Goal: Task Accomplishment & Management: Complete application form

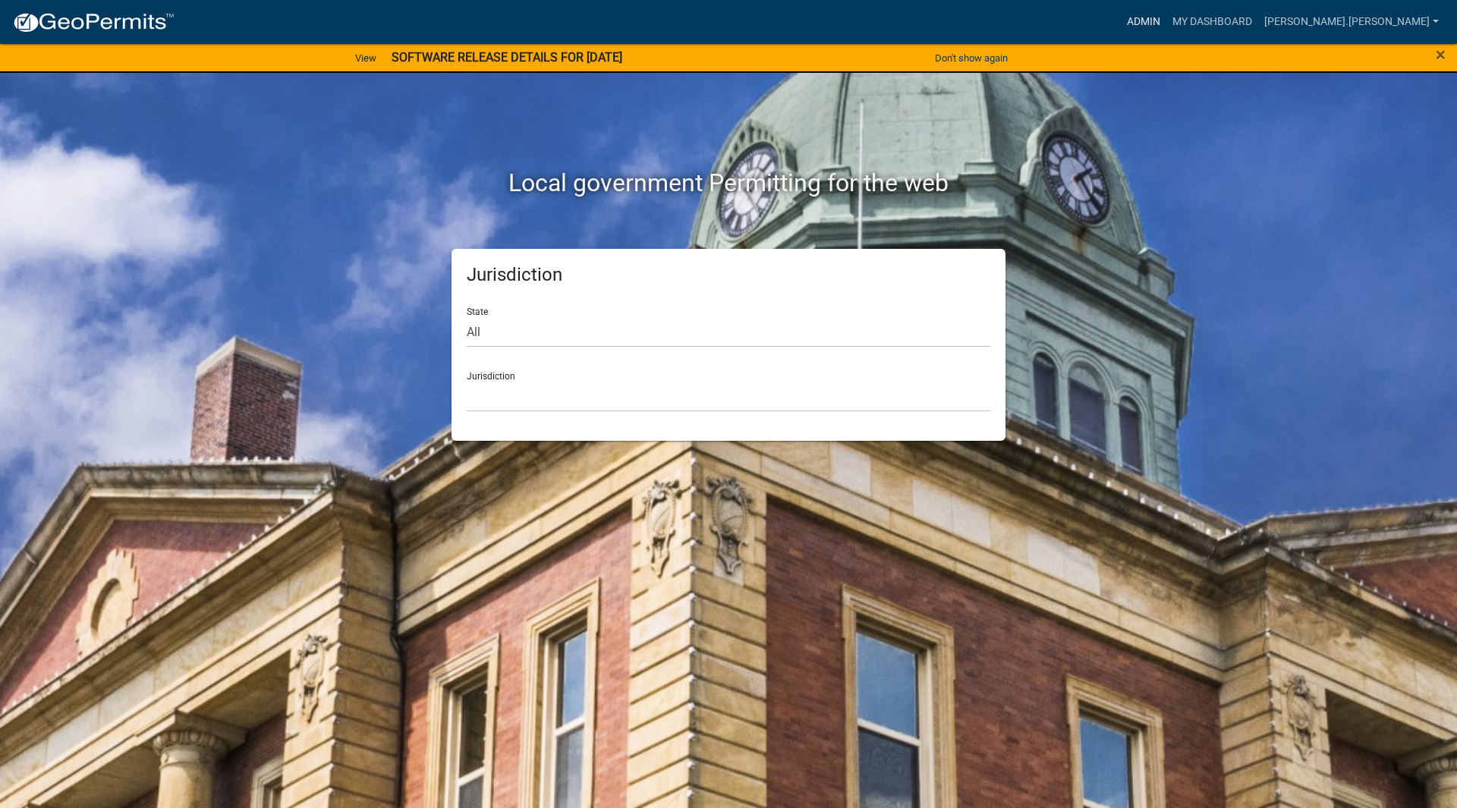
click at [1167, 8] on link "Admin" at bounding box center [1144, 22] width 46 height 29
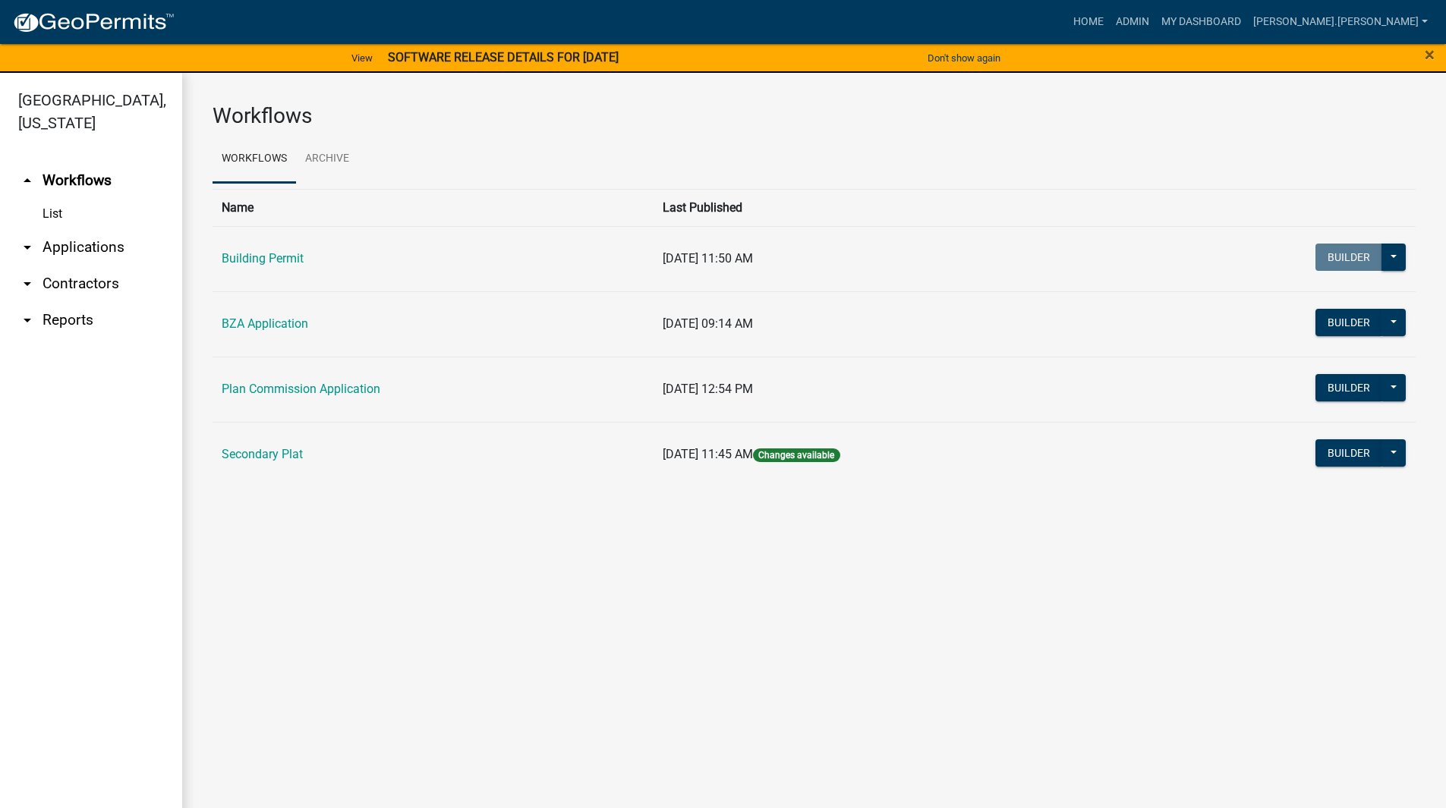
click at [74, 229] on link "arrow_drop_down Applications" at bounding box center [91, 247] width 182 height 36
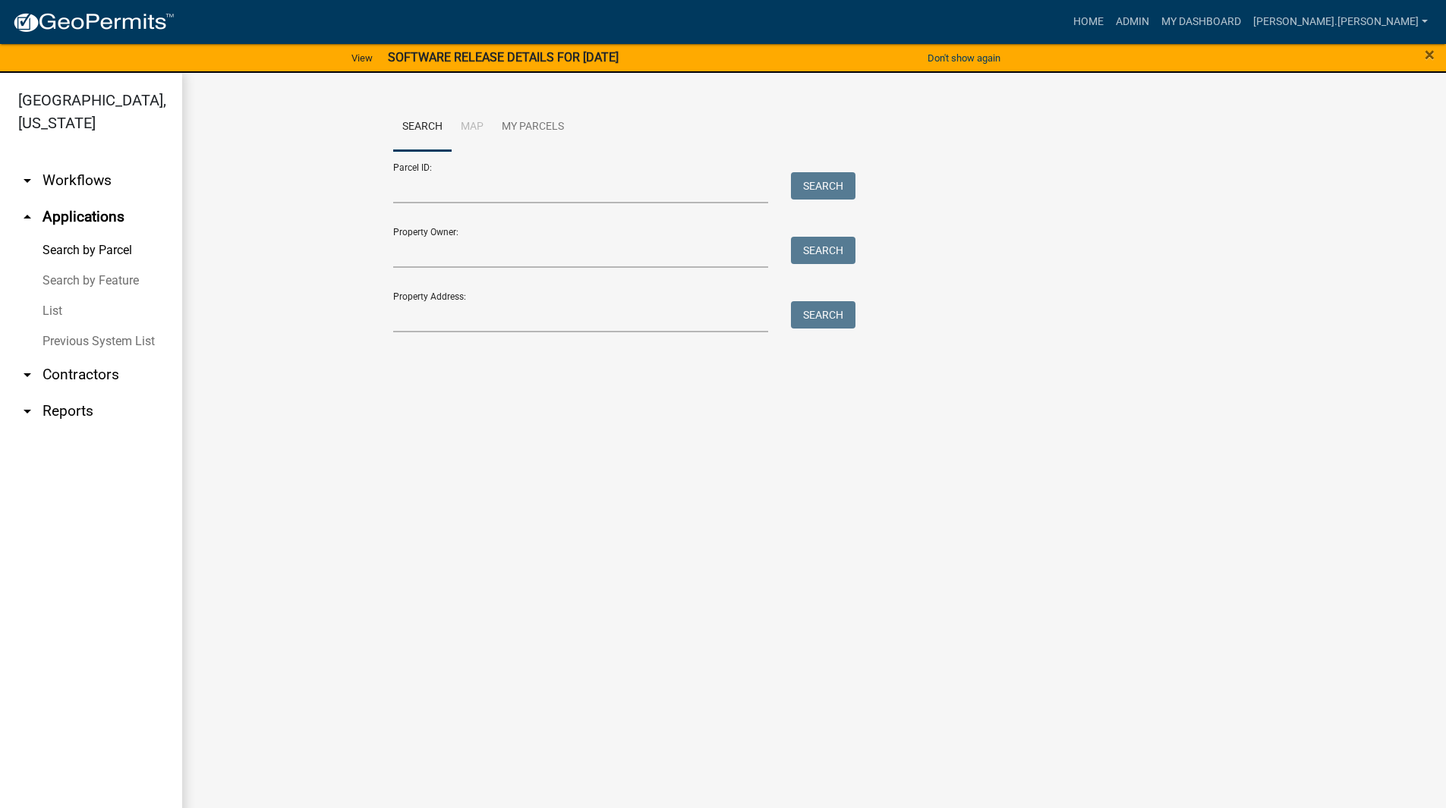
click at [74, 296] on link "List" at bounding box center [91, 311] width 182 height 30
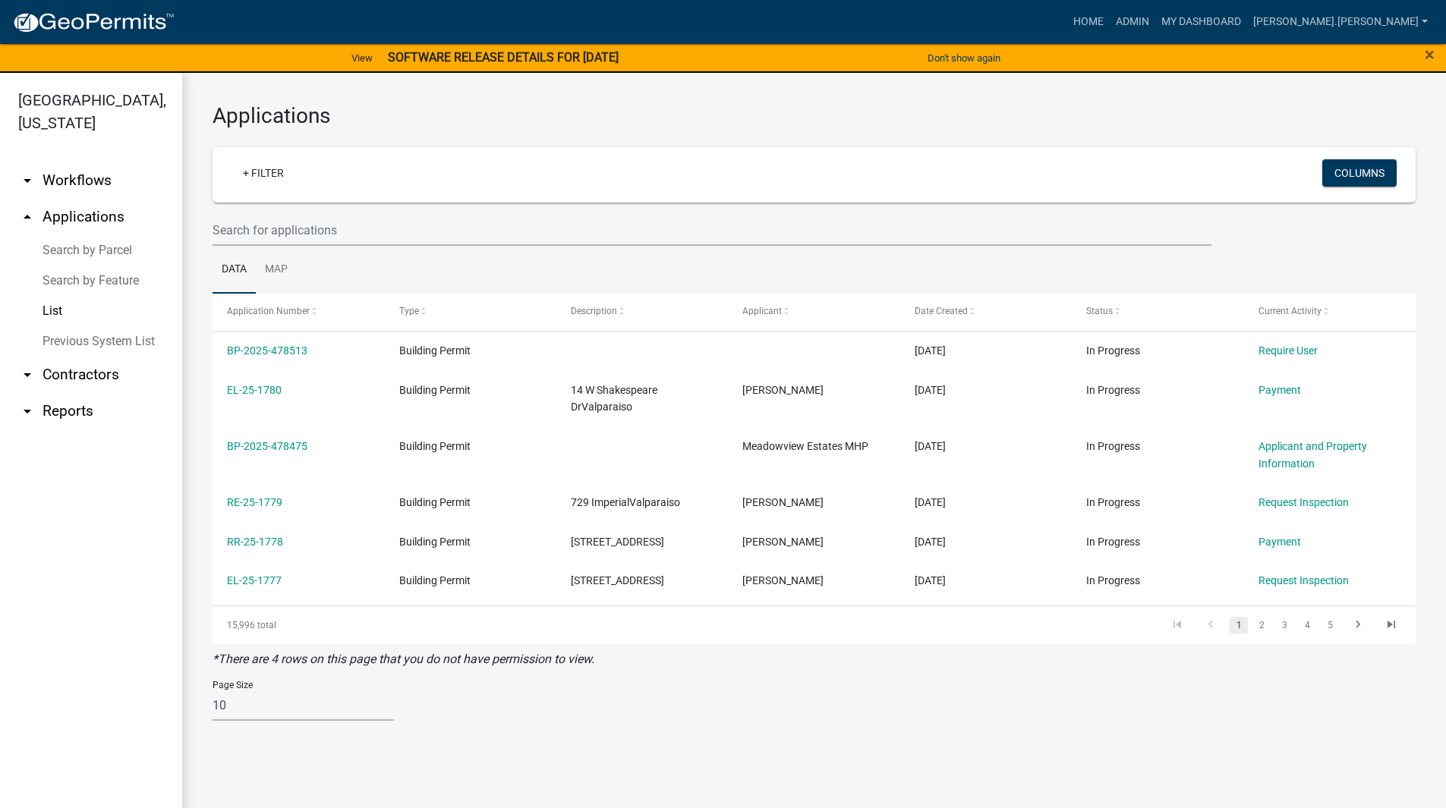
click at [85, 235] on link "Search by Parcel" at bounding box center [91, 250] width 182 height 30
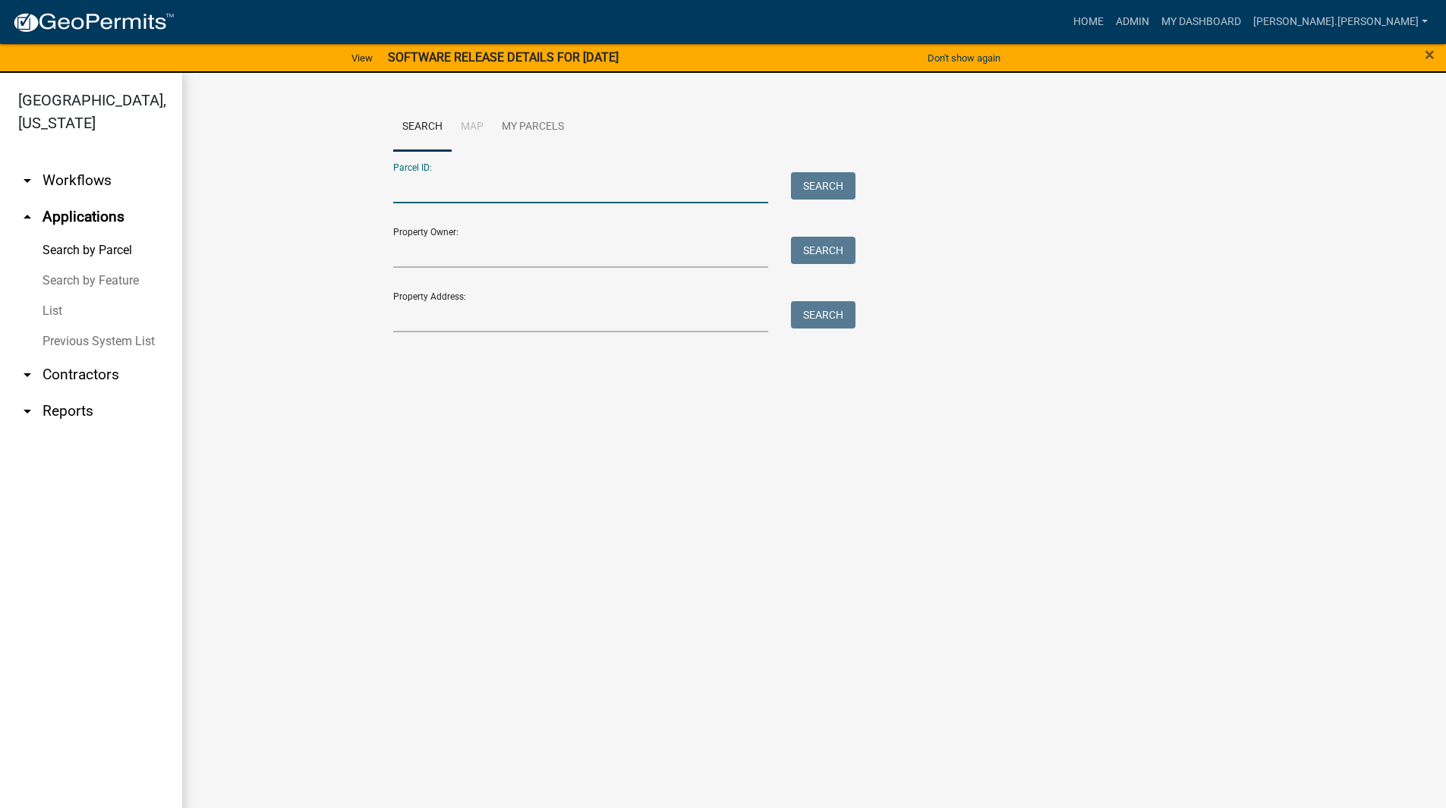
click at [458, 189] on input "Parcel ID:" at bounding box center [581, 187] width 376 height 31
paste input "64-06-30-351-001.000-016"
click at [820, 185] on button "Search" at bounding box center [823, 185] width 65 height 27
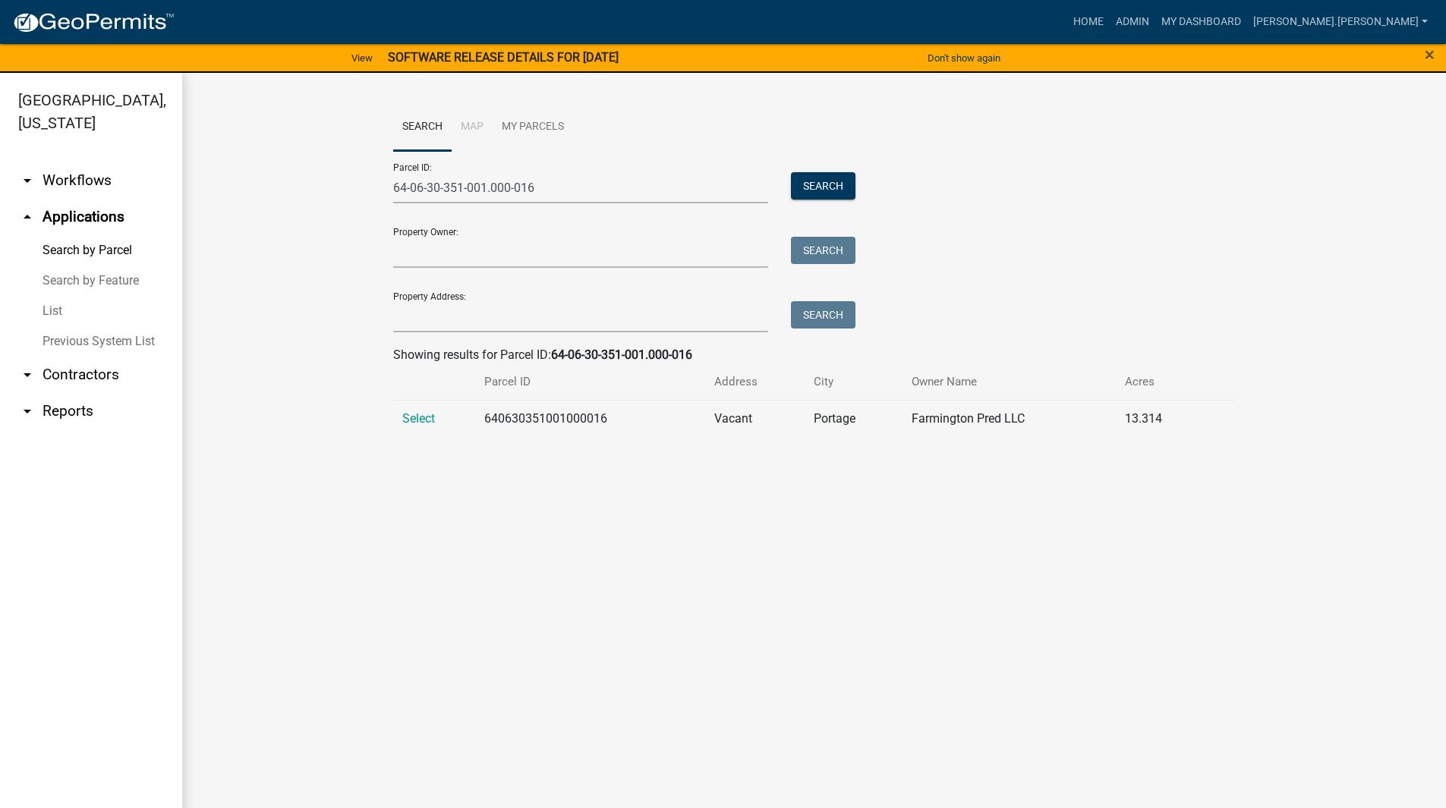
click at [417, 426] on td "Select" at bounding box center [434, 418] width 83 height 37
click at [417, 423] on span "Select" at bounding box center [418, 418] width 33 height 14
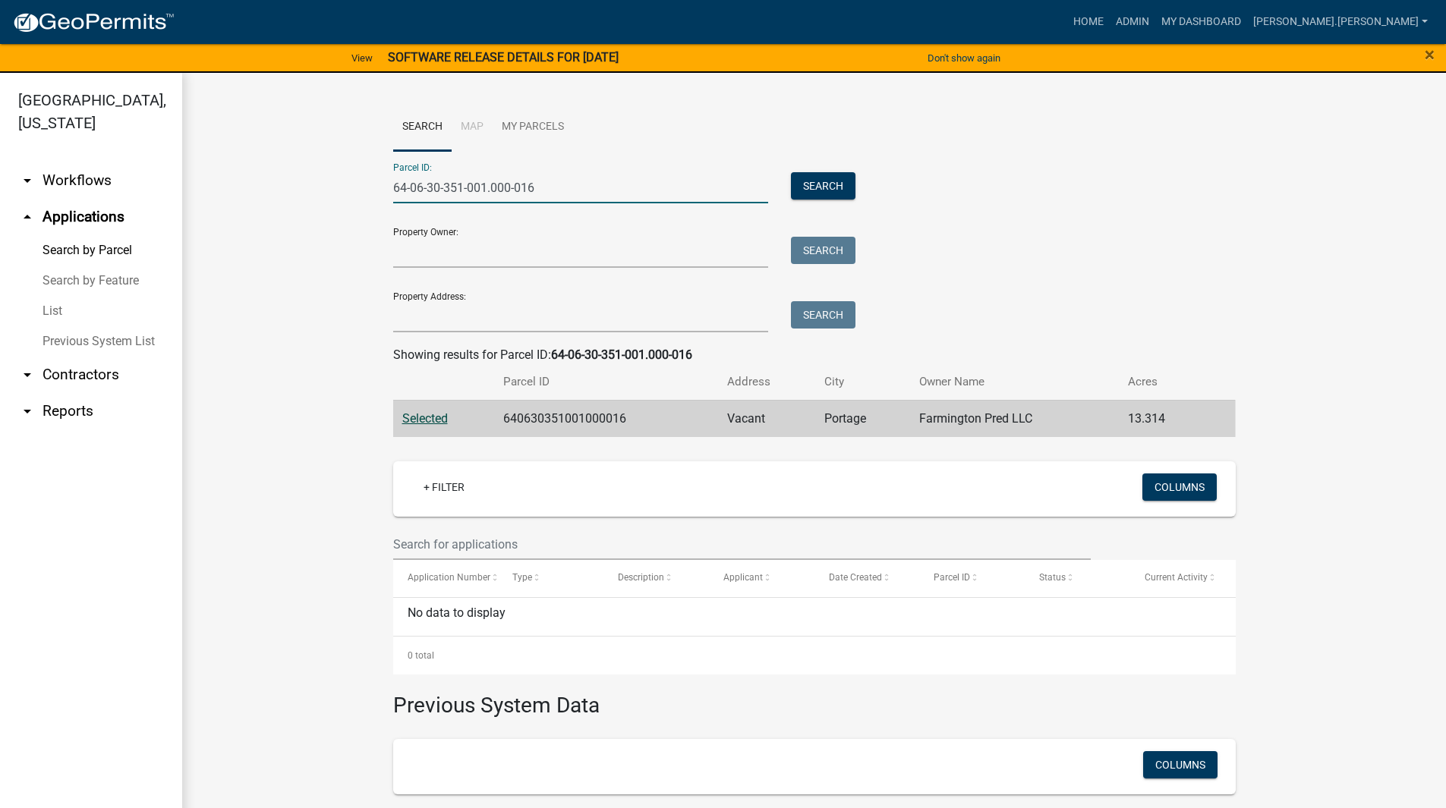
drag, startPoint x: 557, startPoint y: 188, endPoint x: 140, endPoint y: 169, distance: 417.2
click at [140, 169] on div "Porter County, Indiana arrow_drop_down Workflows List arrow_drop_up Application…" at bounding box center [723, 450] width 1446 height 754
paste input "64-06-30-351-004.000-015"
click at [846, 176] on button "Search" at bounding box center [823, 185] width 65 height 27
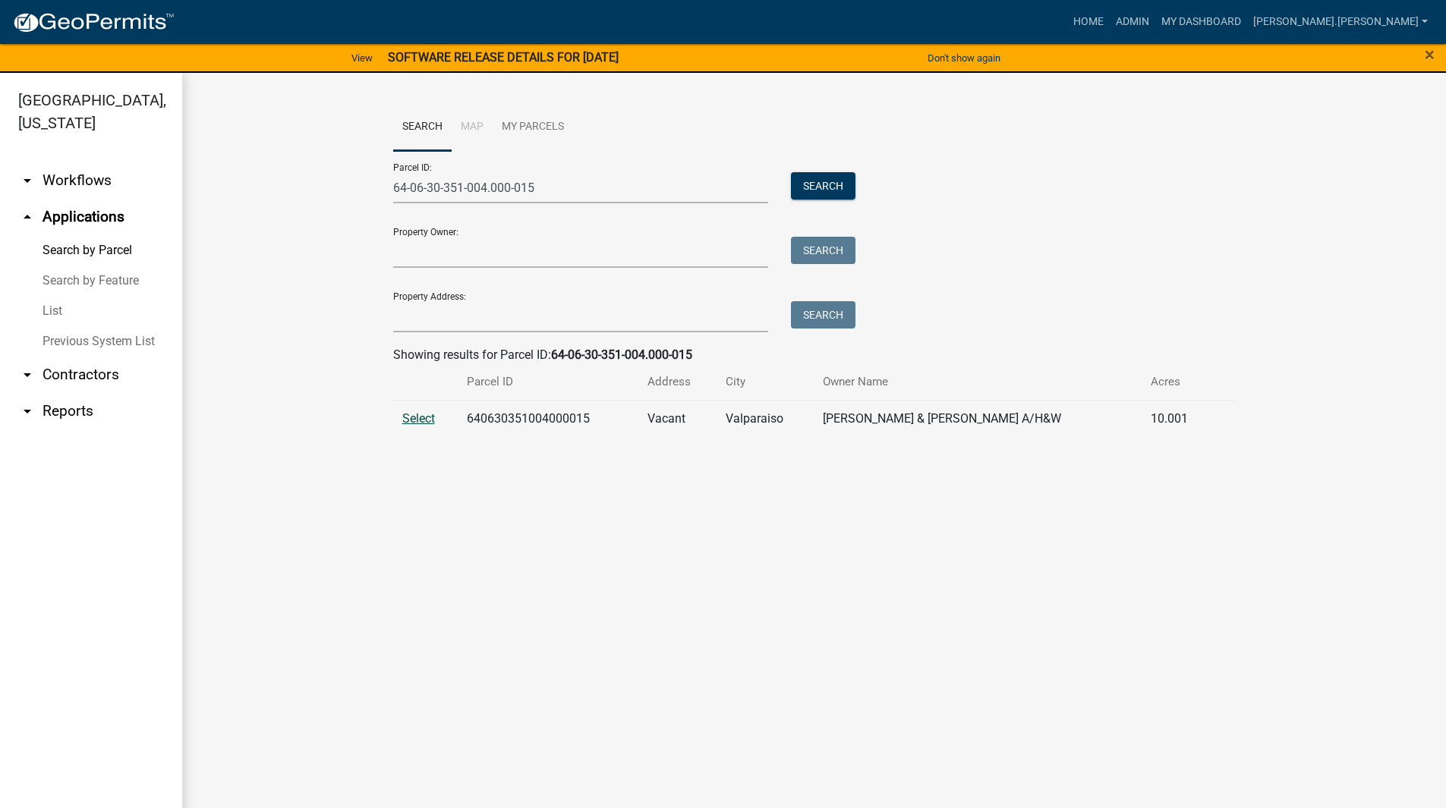
click at [402, 424] on span "Select" at bounding box center [418, 418] width 33 height 14
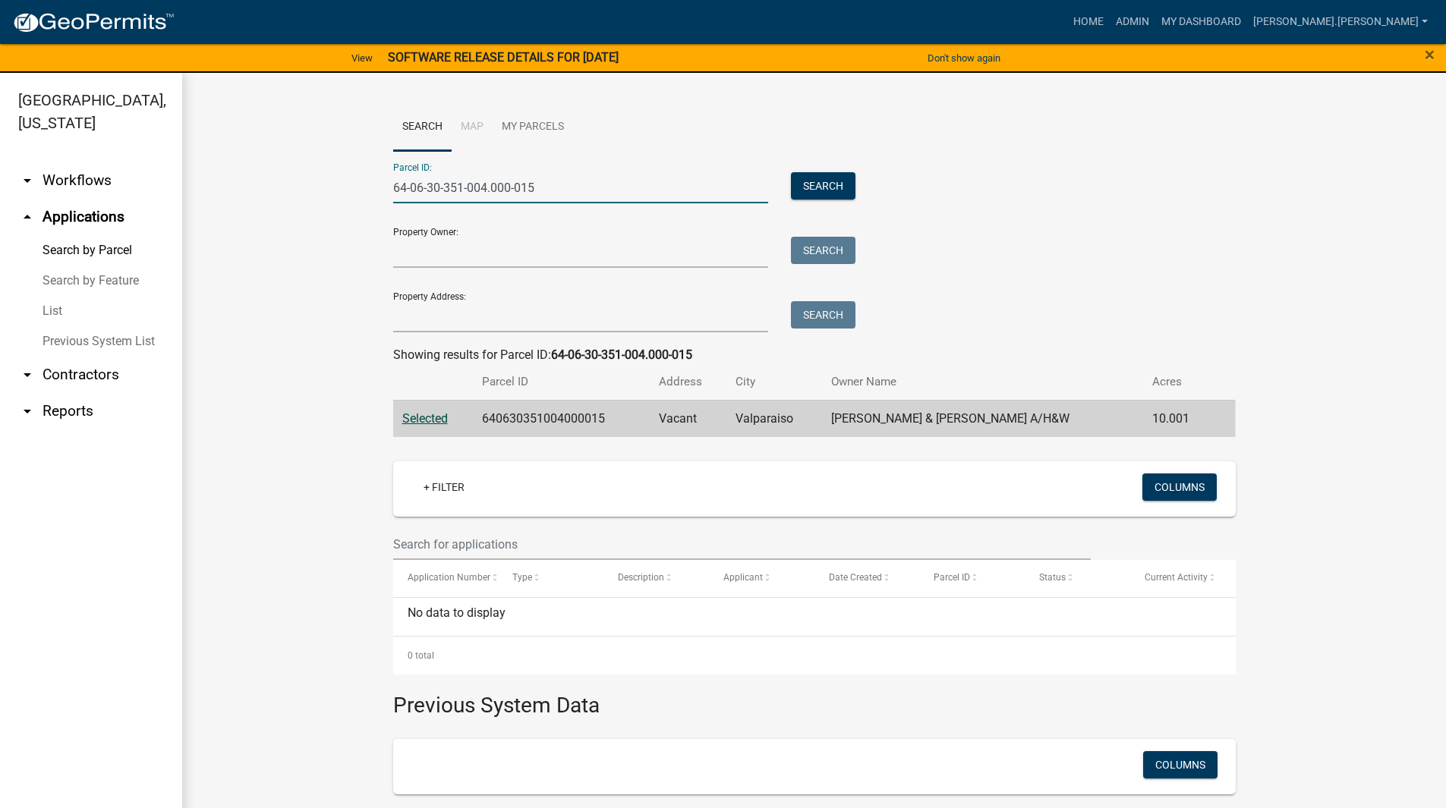
drag, startPoint x: 540, startPoint y: 178, endPoint x: 249, endPoint y: 188, distance: 291.7
click at [249, 188] on wm-workflow-application-search-view "Search Map My Parcels Parcel ID: 64-06-30-351-004.000-015 Search Property Owner…" at bounding box center [814, 527] width 1203 height 849
paste input "5-25-400-007"
click at [828, 175] on button "Search" at bounding box center [823, 185] width 65 height 27
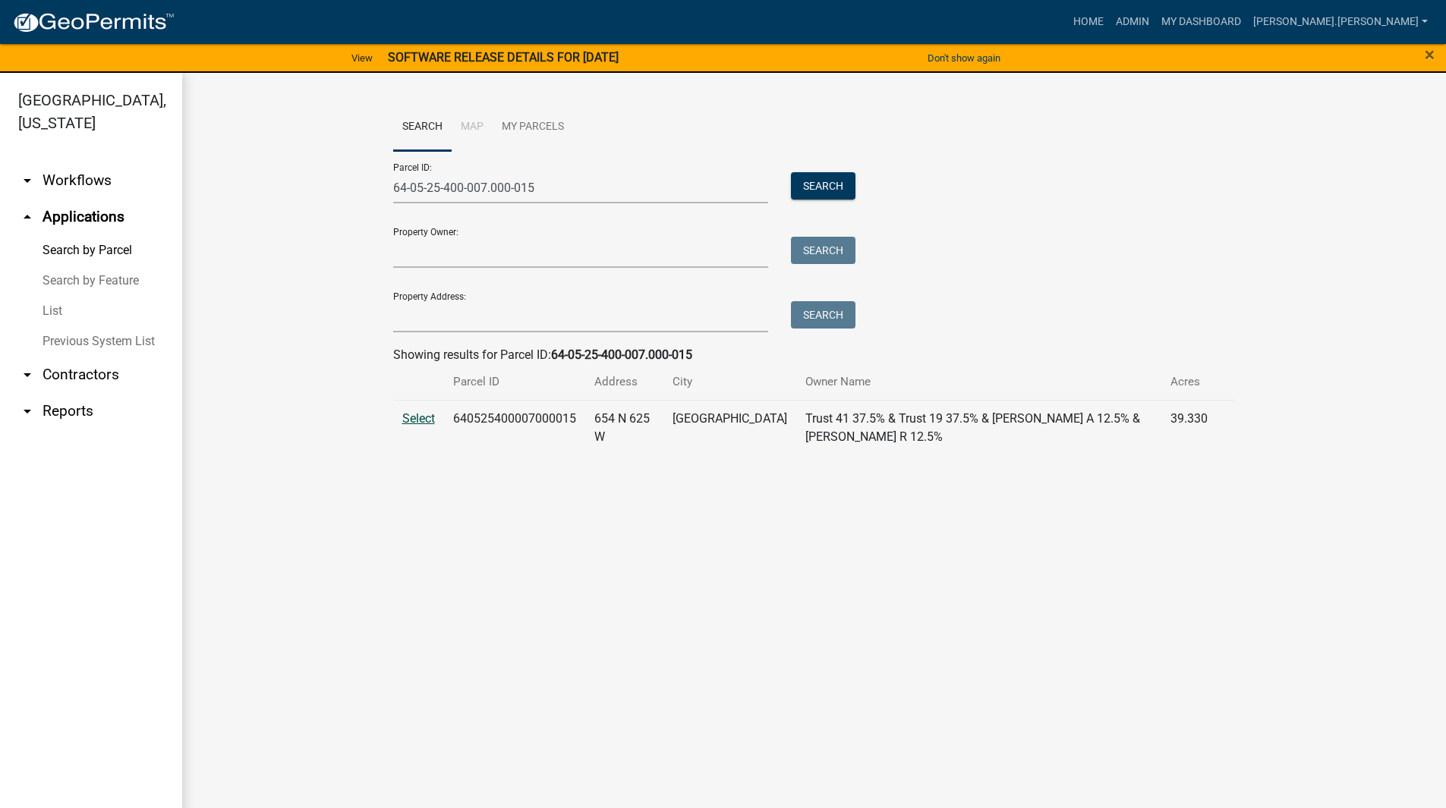
click at [423, 418] on span "Select" at bounding box center [418, 418] width 33 height 14
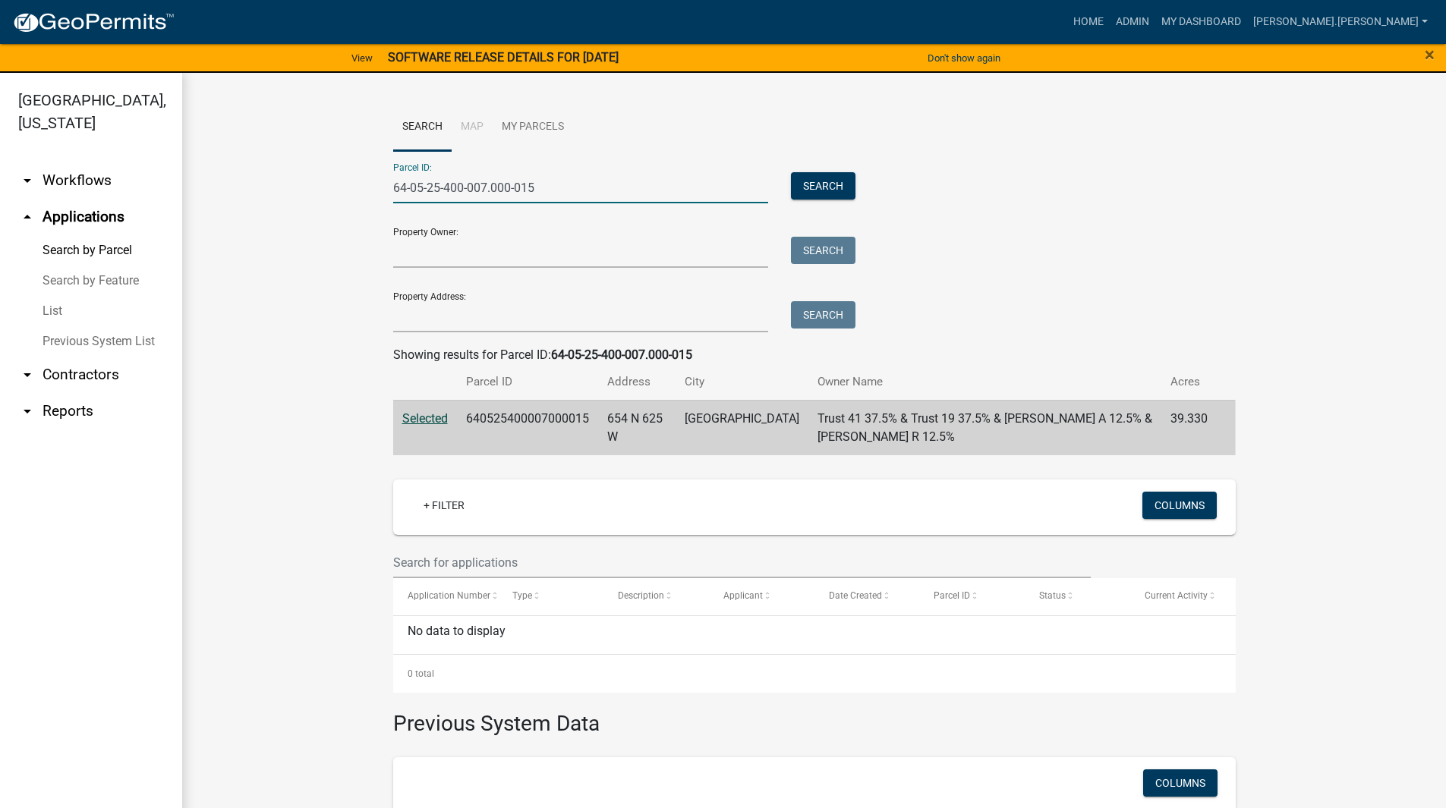
drag, startPoint x: 552, startPoint y: 197, endPoint x: 225, endPoint y: 195, distance: 326.4
click at [225, 195] on wm-workflow-application-search-view "Search Map My Parcels Parcel ID: 64-05-25-400-007.000-015 Search Property Owner…" at bounding box center [814, 537] width 1203 height 868
paste input "6-31-176-001"
click at [826, 181] on button "Search" at bounding box center [823, 185] width 65 height 27
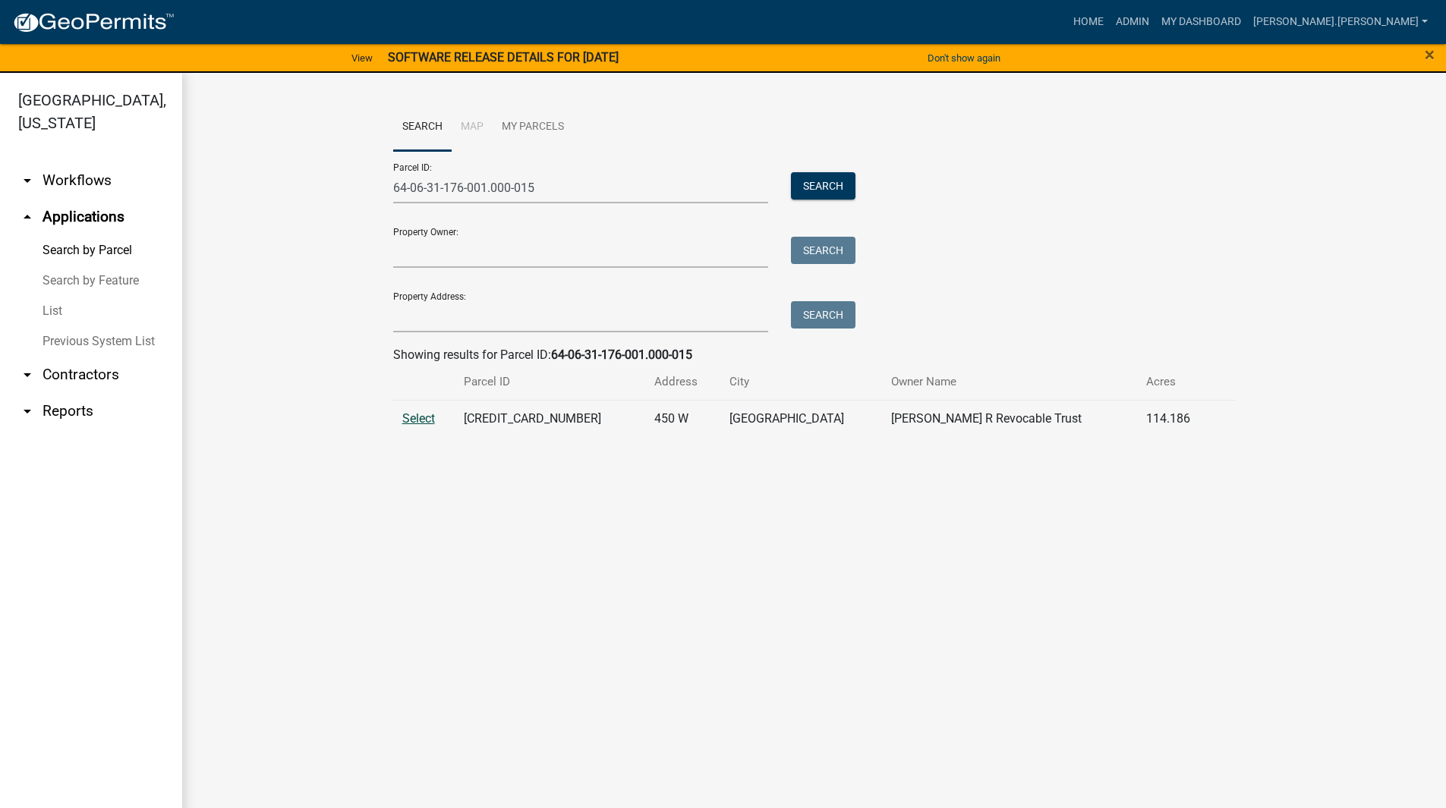
click at [424, 421] on span "Select" at bounding box center [418, 418] width 33 height 14
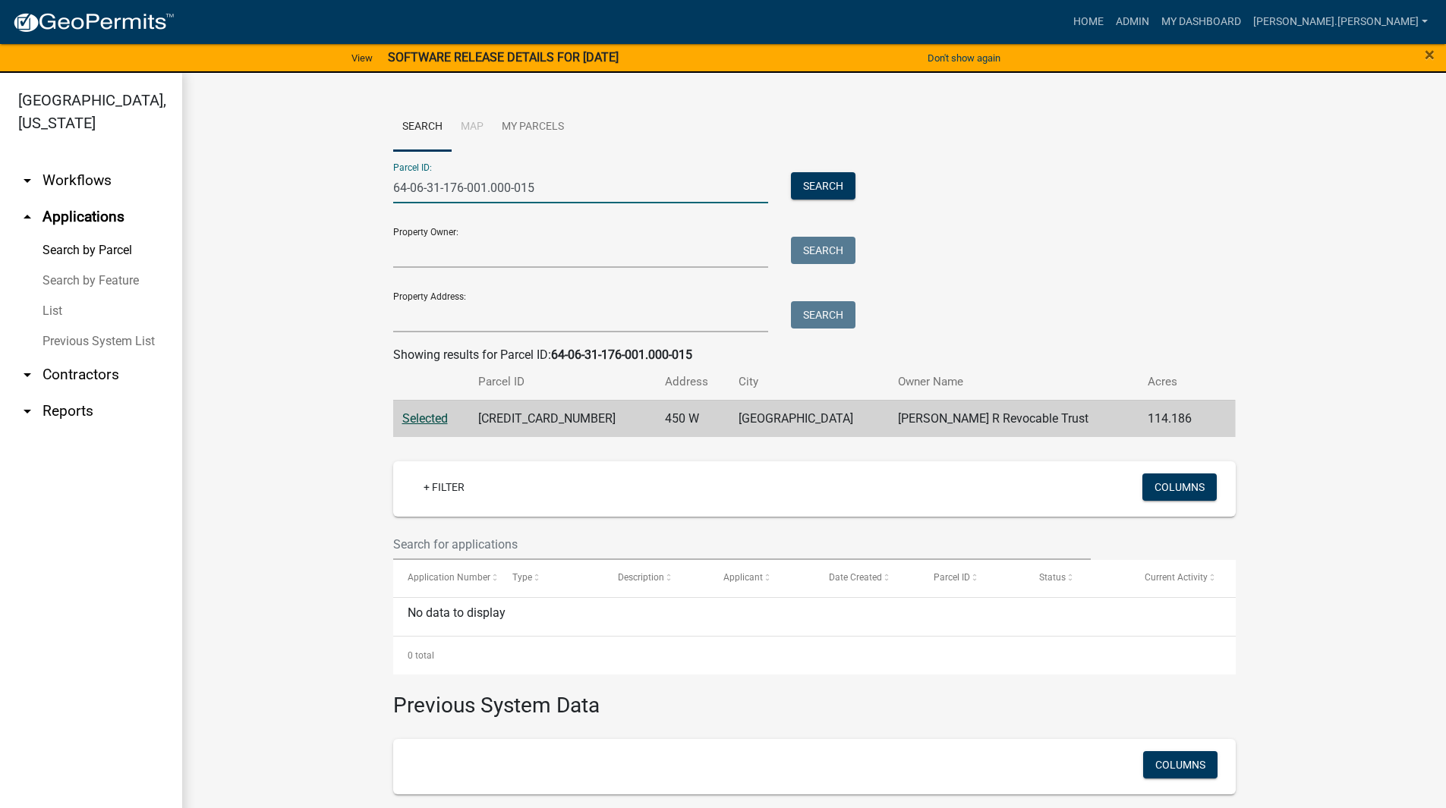
drag, startPoint x: 585, startPoint y: 200, endPoint x: 244, endPoint y: 190, distance: 341.8
click at [244, 190] on wm-workflow-application-search-view "Search Map My Parcels Parcel ID: 64-06-31-176-001.000-015 Search Property Owner…" at bounding box center [814, 527] width 1203 height 849
paste input "0-351-005"
type input "64-06-30-351-005.000-015"
click at [794, 170] on div "Parcel ID: 64-06-30-351-005.000-015 Search" at bounding box center [620, 177] width 455 height 52
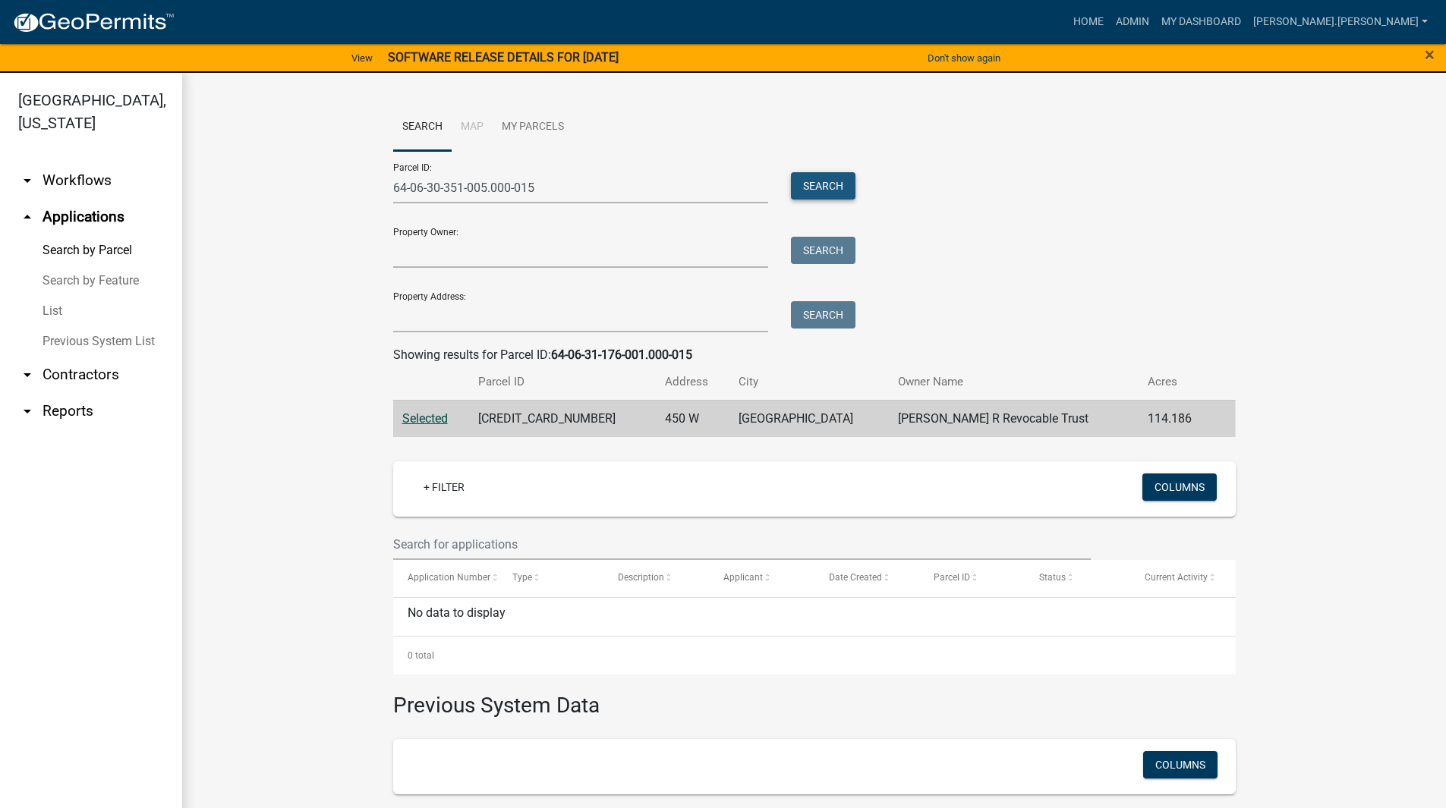
click at [799, 177] on button "Search" at bounding box center [823, 185] width 65 height 27
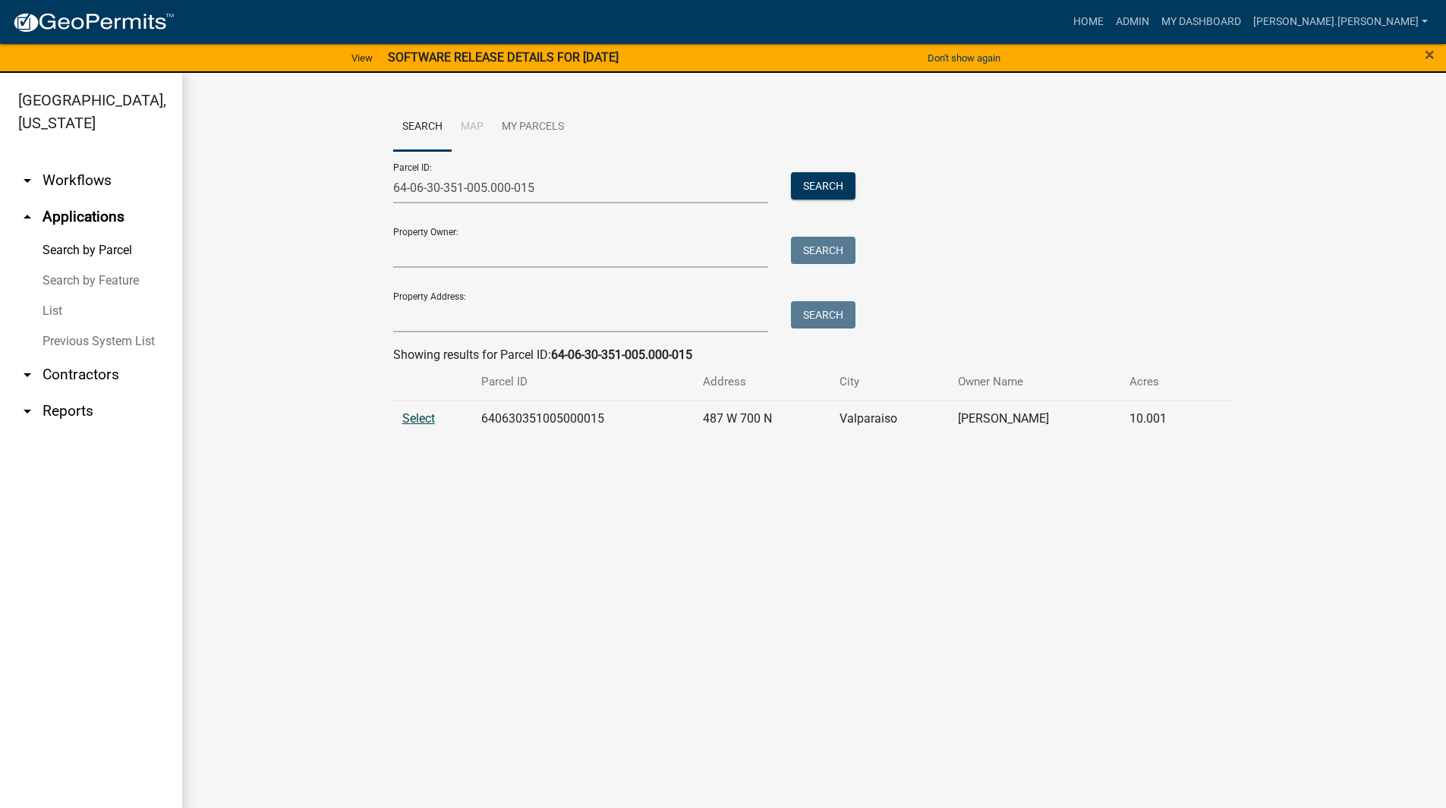
click at [406, 414] on span "Select" at bounding box center [418, 418] width 33 height 14
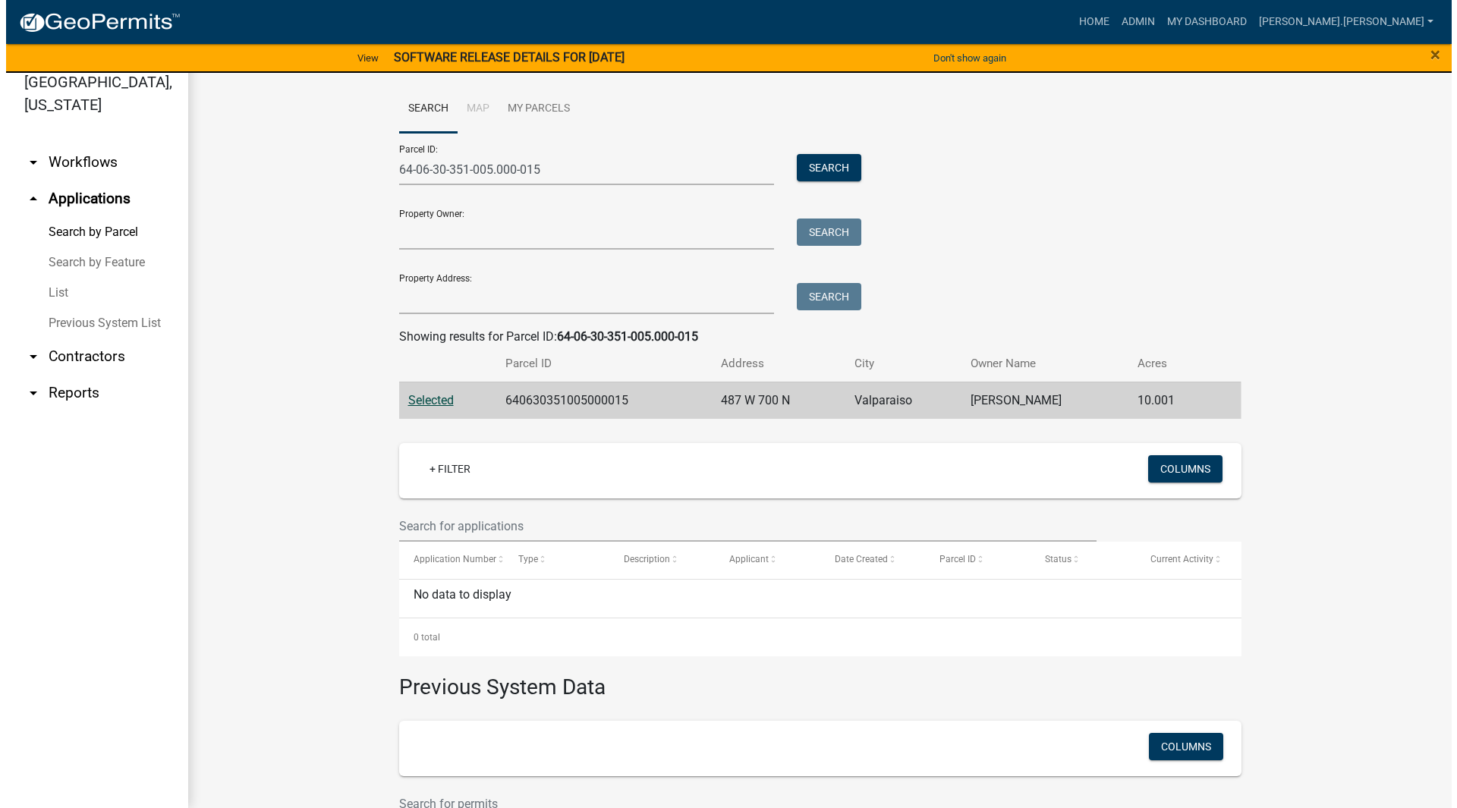
scroll to position [566, 0]
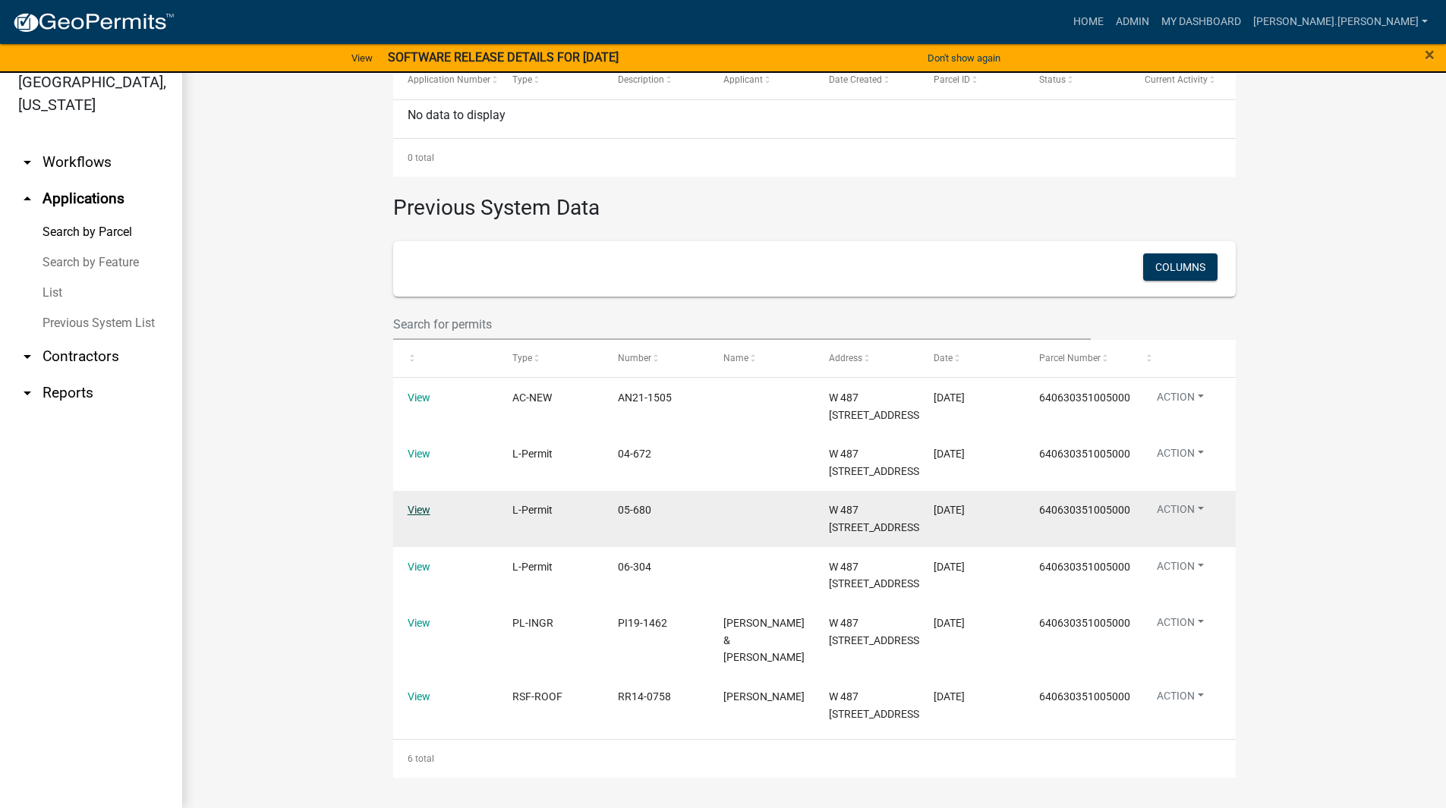
click at [412, 504] on link "View" at bounding box center [419, 510] width 23 height 12
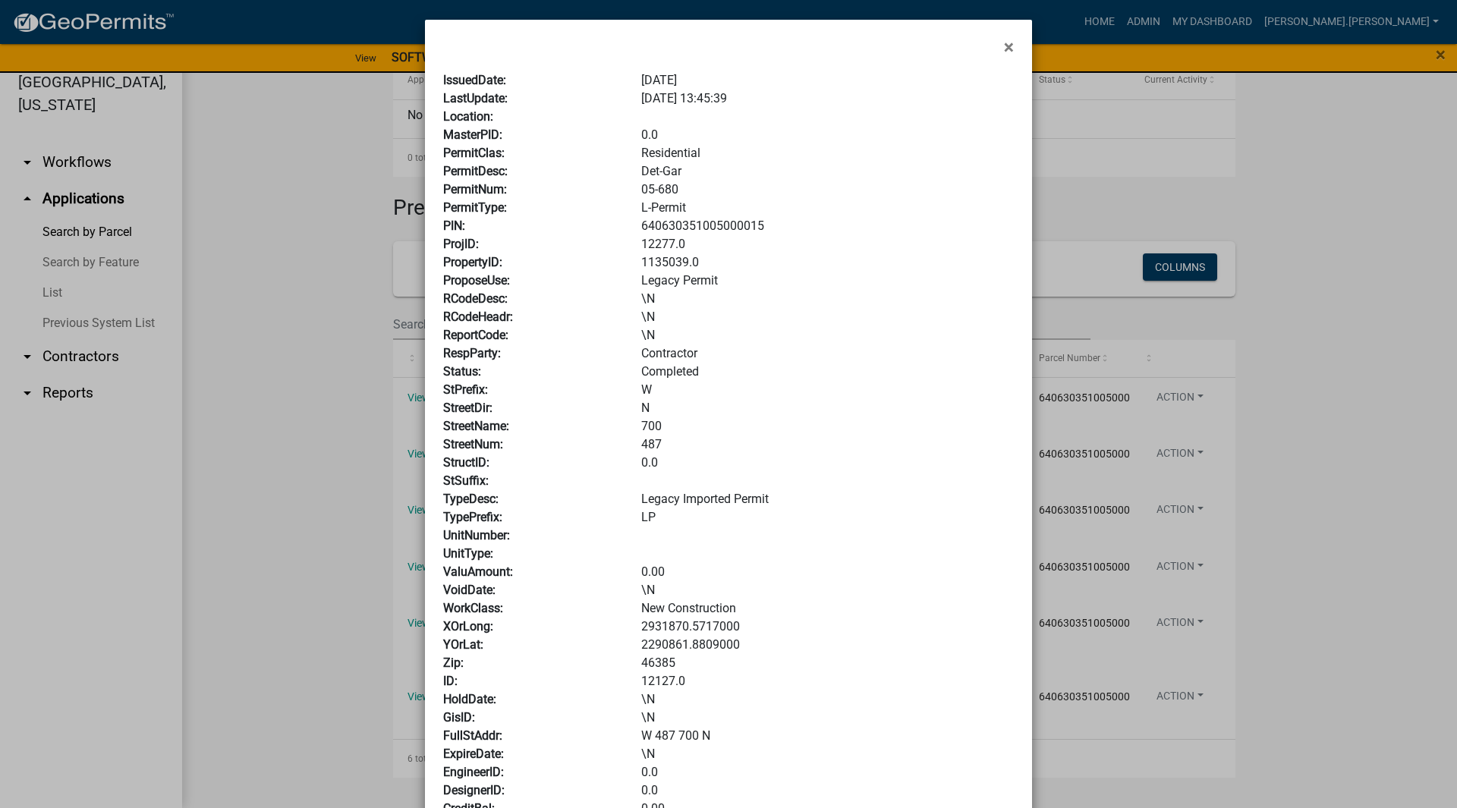
scroll to position [0, 0]
click at [1004, 38] on span "×" at bounding box center [1009, 48] width 10 height 21
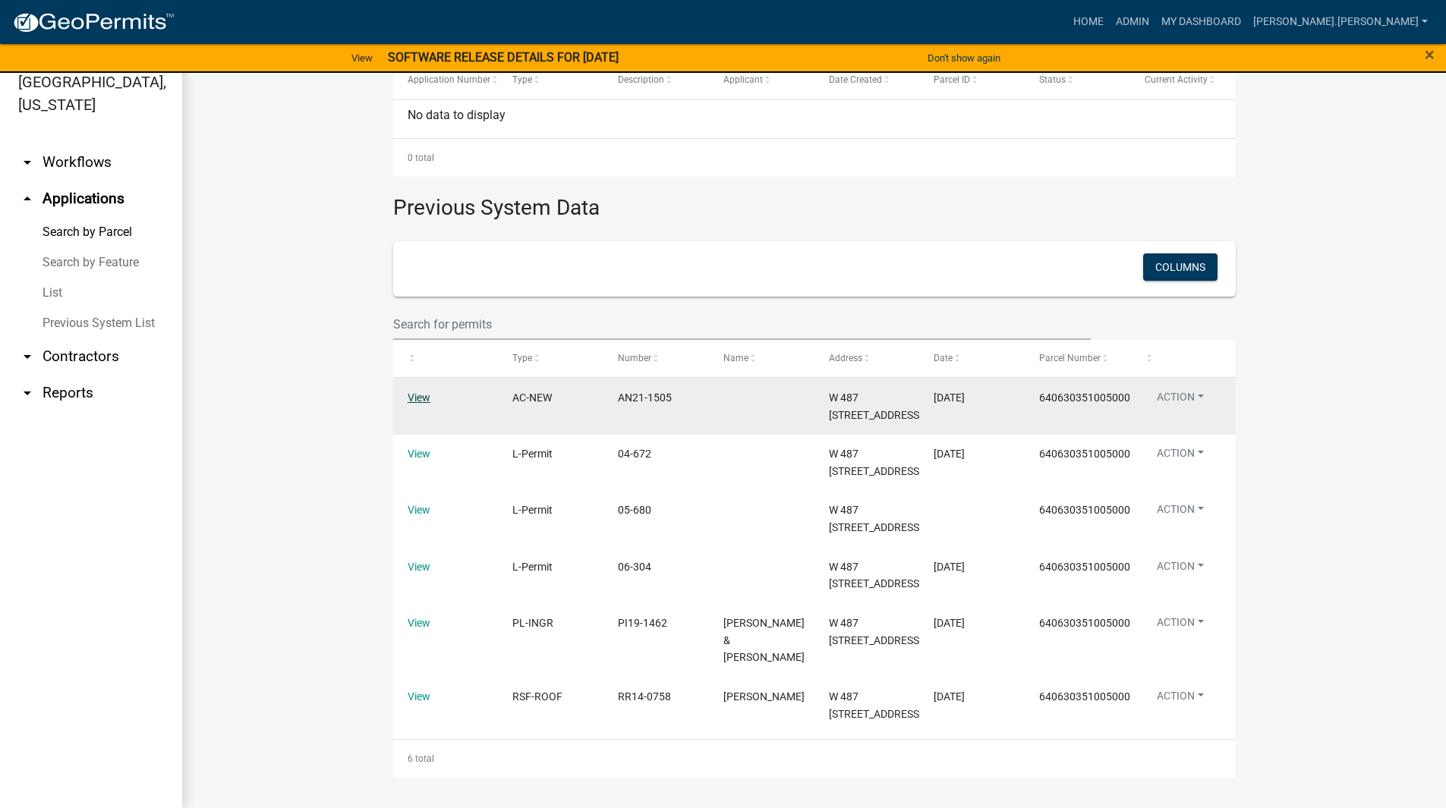
click at [414, 392] on link "View" at bounding box center [419, 398] width 23 height 12
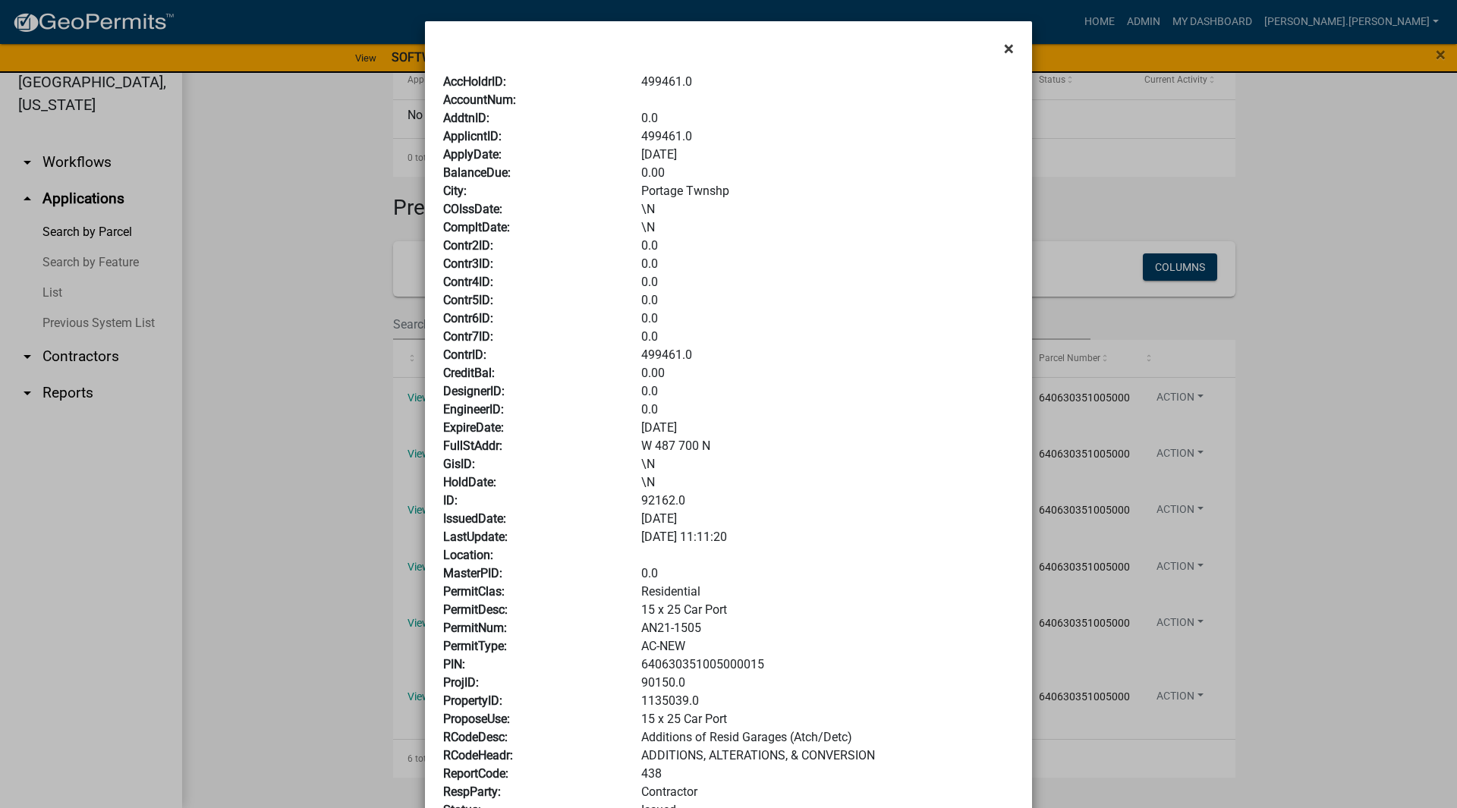
click at [993, 39] on button "×" at bounding box center [1009, 48] width 34 height 43
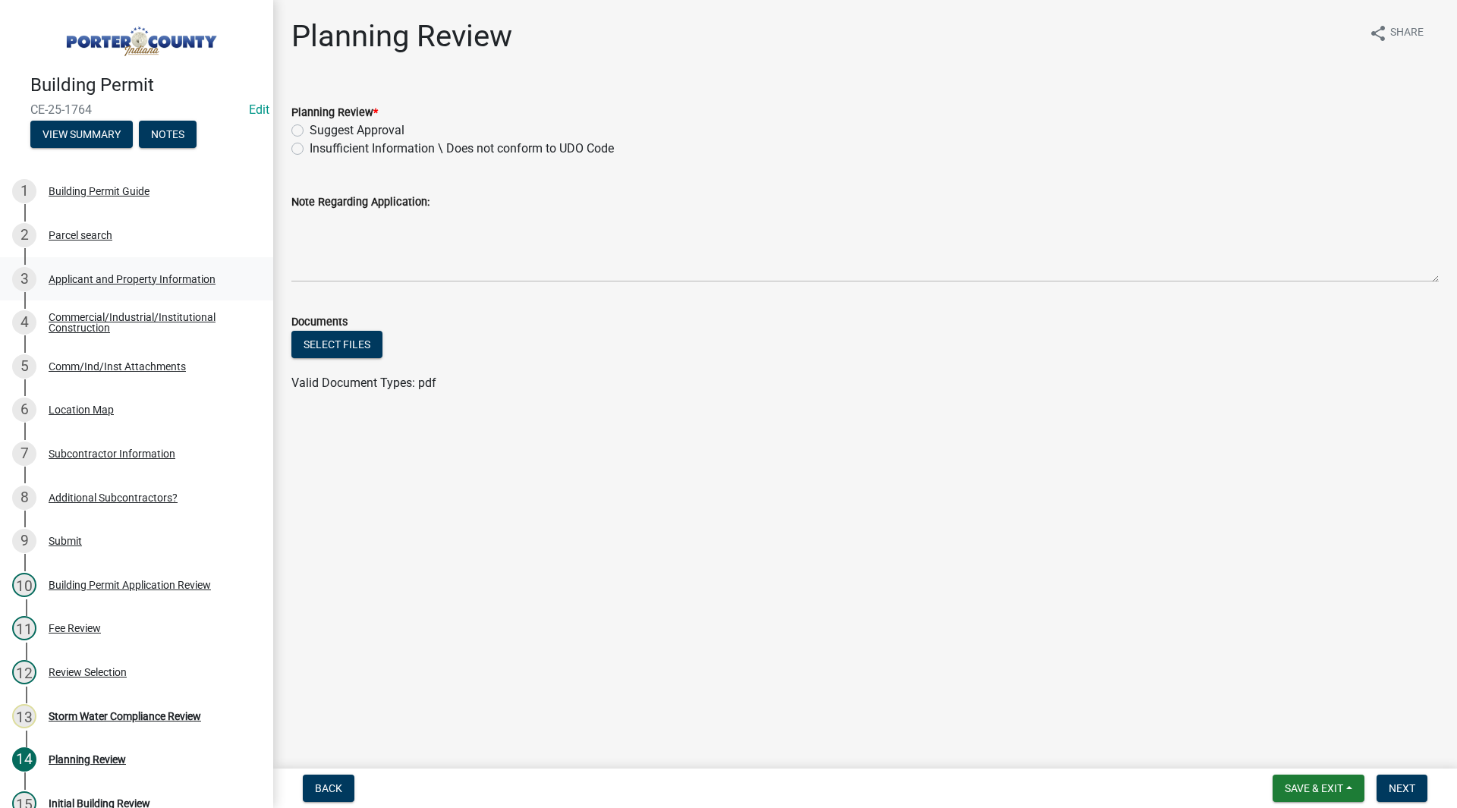
click at [140, 284] on div "3 Applicant and Property Information" at bounding box center [130, 279] width 237 height 24
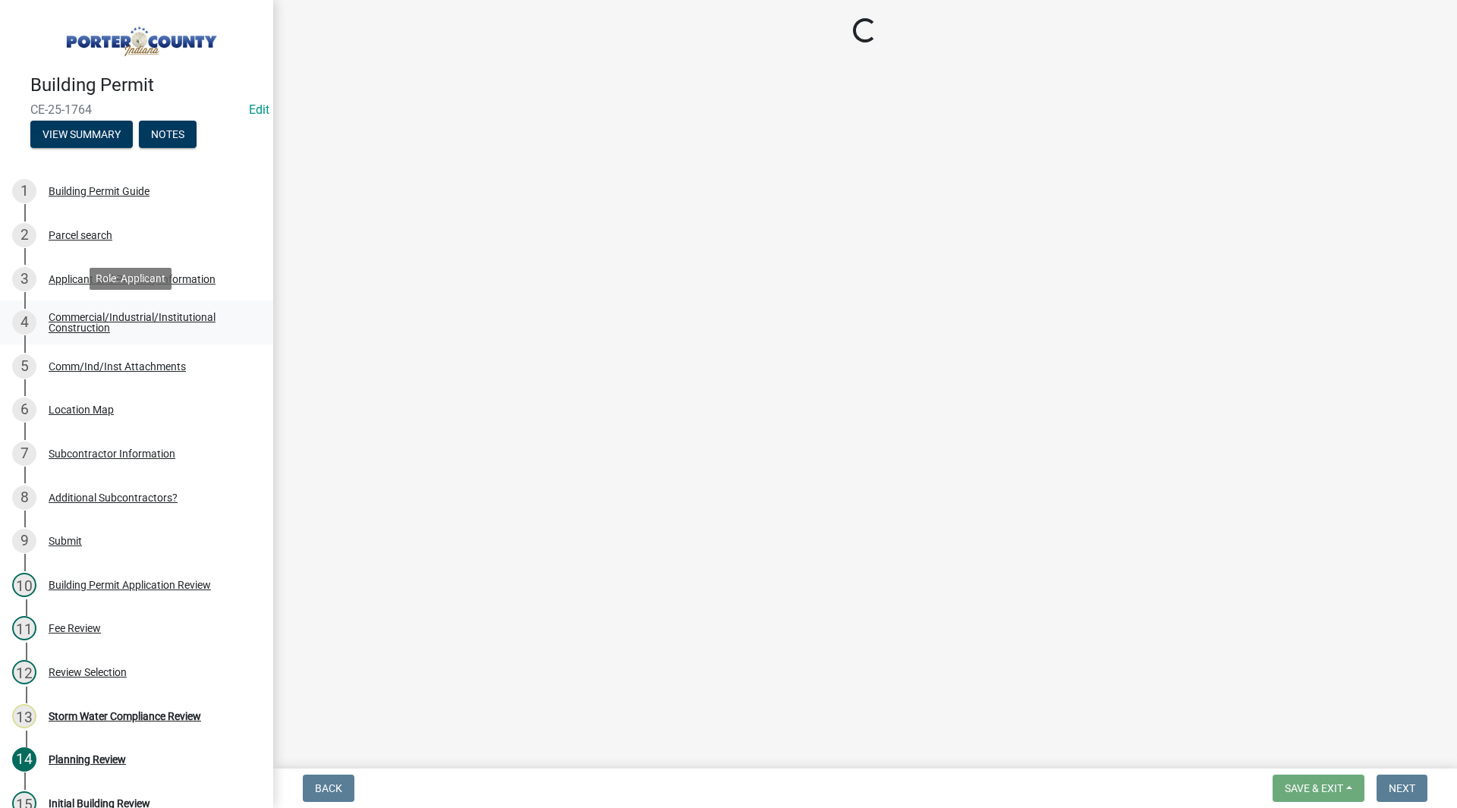
select select "3ef279d8-364d-4472-9edf-8c32643de6c0"
select select "e9693ee9-839c-4ce5-a9e2-fa871f23e64b"
select select "db0db83b-c29e-42ac-bfa8-291173216fe4"
select select "ad46db9b-b68a-4590-8d08-f4fb10f3ead6"
select select "80419f04-909b-4553-b8ea-4a8135098198"
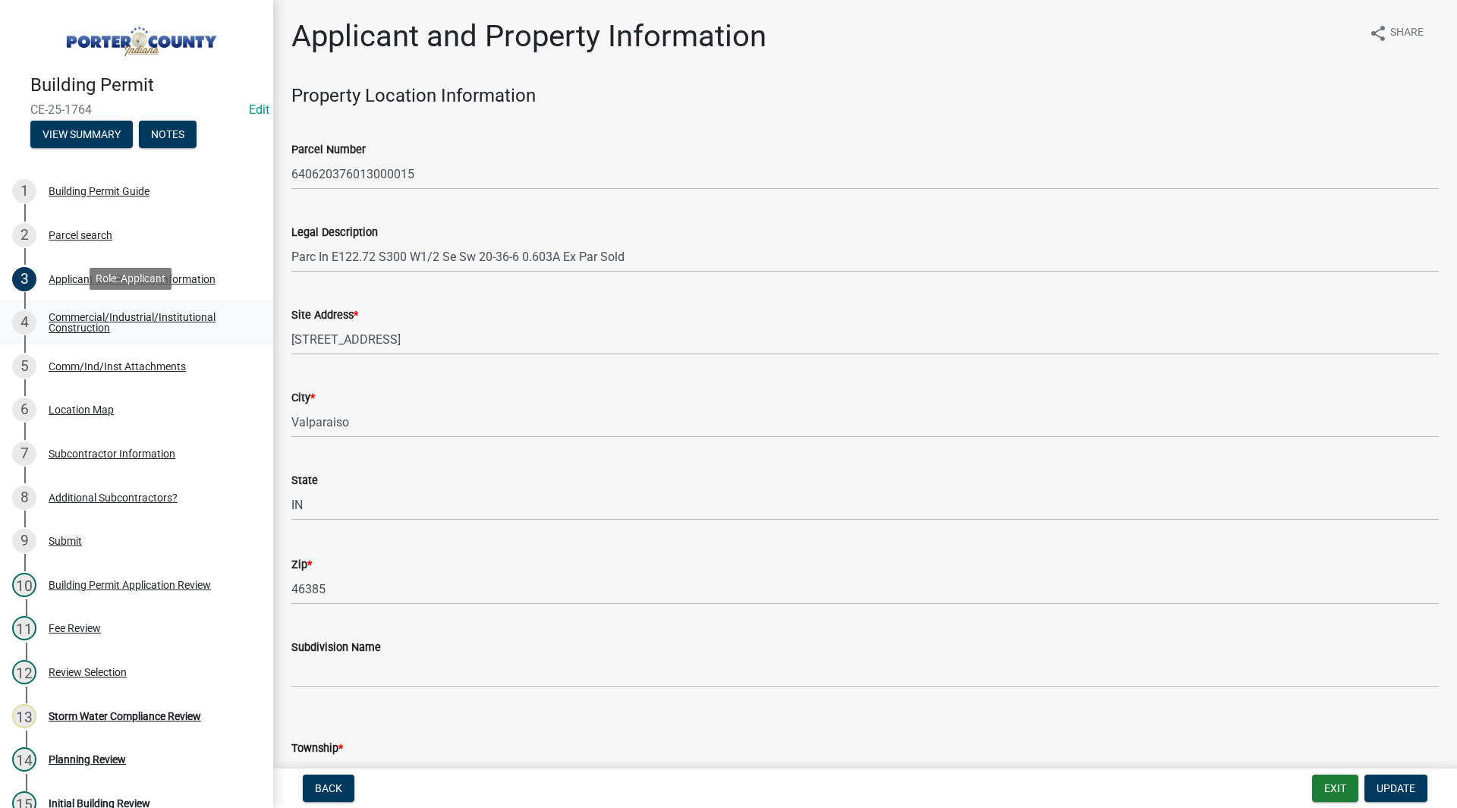
click at [145, 320] on div "Commercial/Industrial/Institutional Construction" at bounding box center [149, 322] width 200 height 21
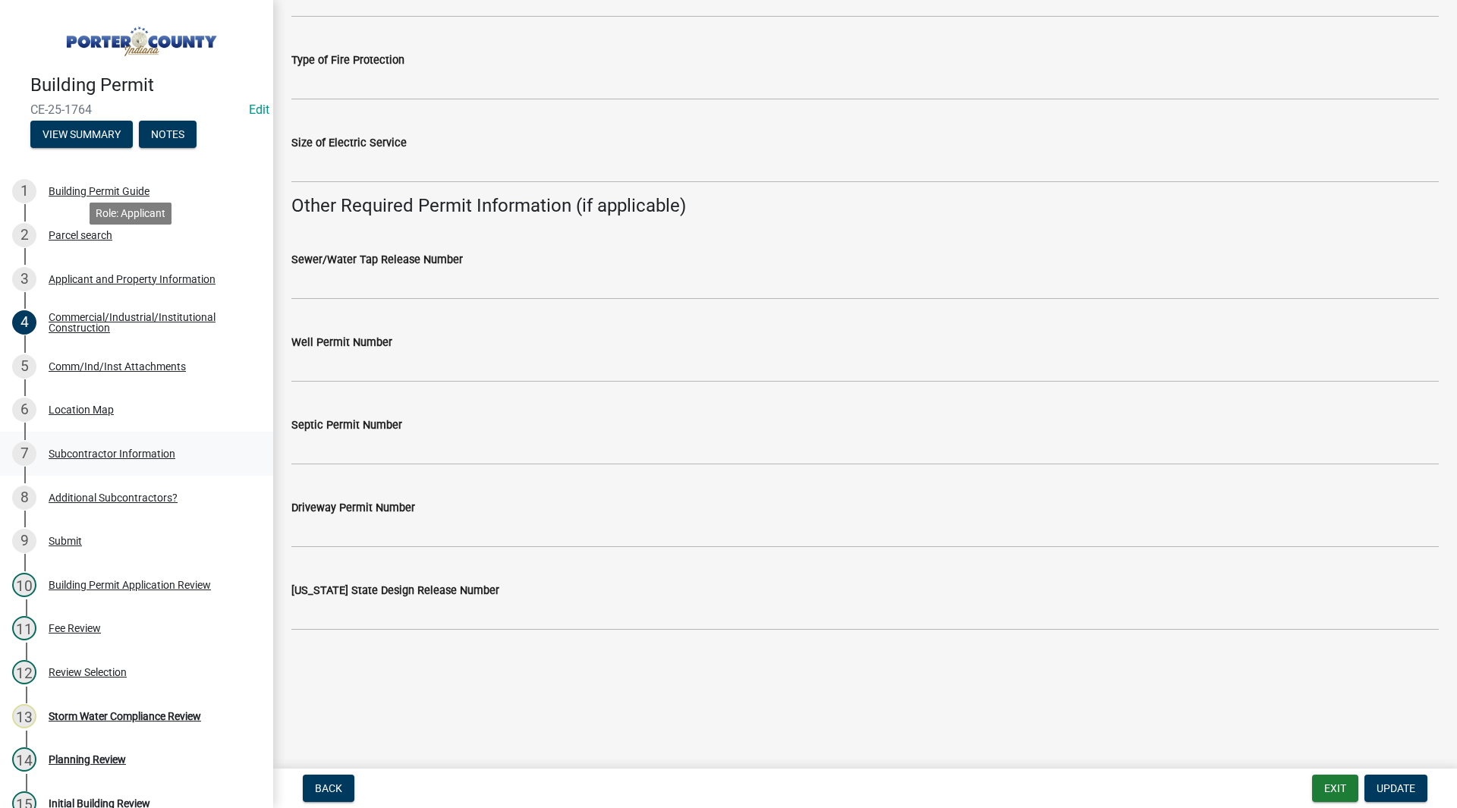
scroll to position [219, 0]
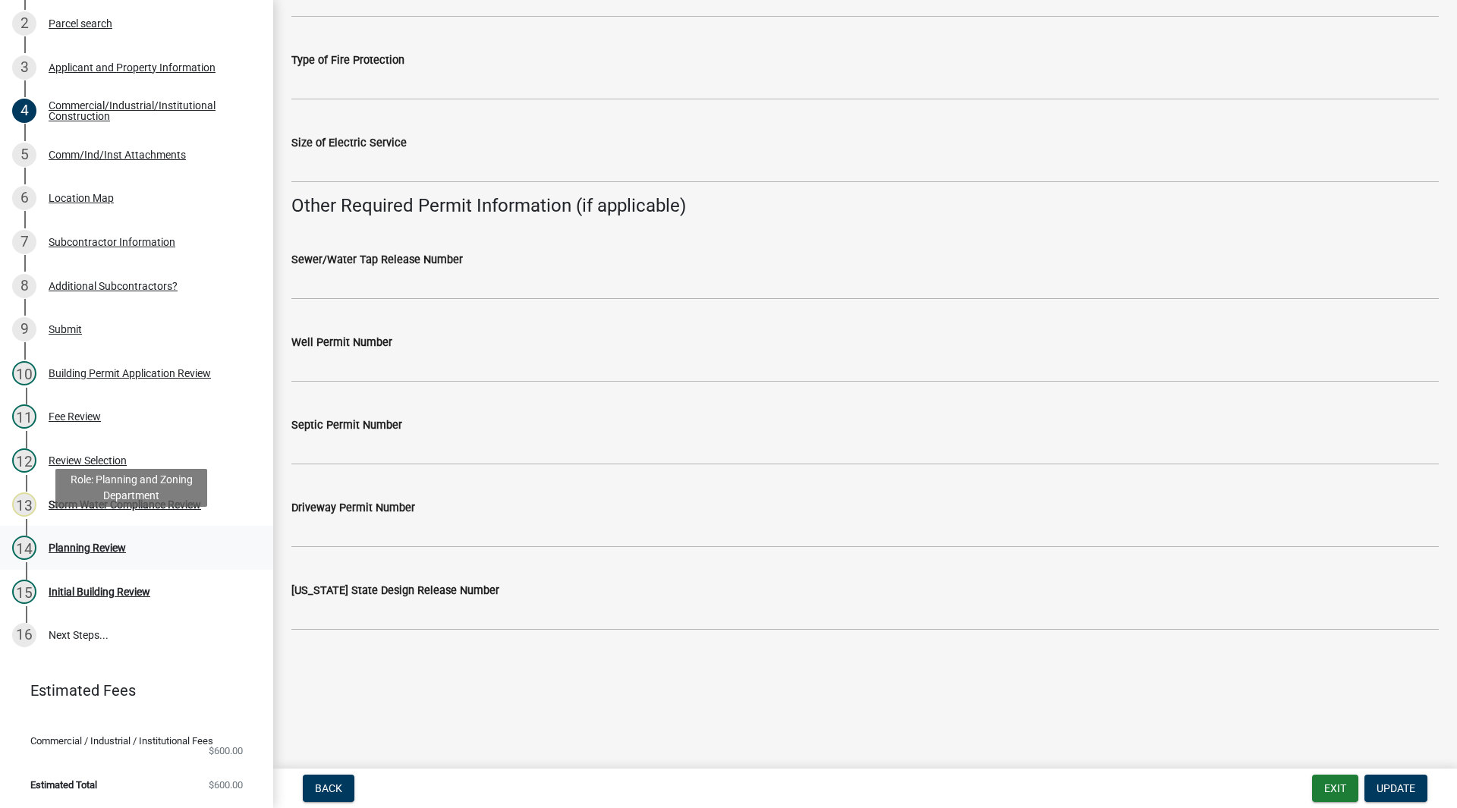
click at [99, 543] on div "Planning Review" at bounding box center [87, 548] width 77 height 11
